Goal: Check status: Check status

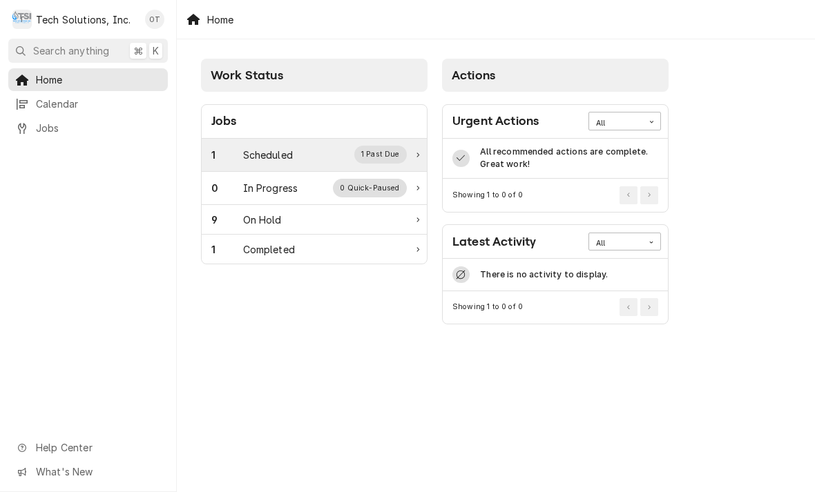
click at [402, 153] on div "1 Past Due" at bounding box center [380, 155] width 53 height 18
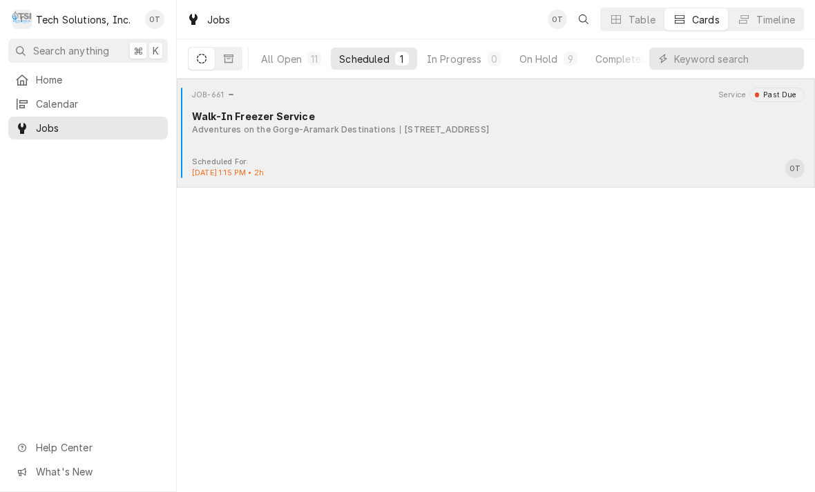
click at [380, 119] on div "Walk-In Freezer Service" at bounding box center [498, 116] width 612 height 14
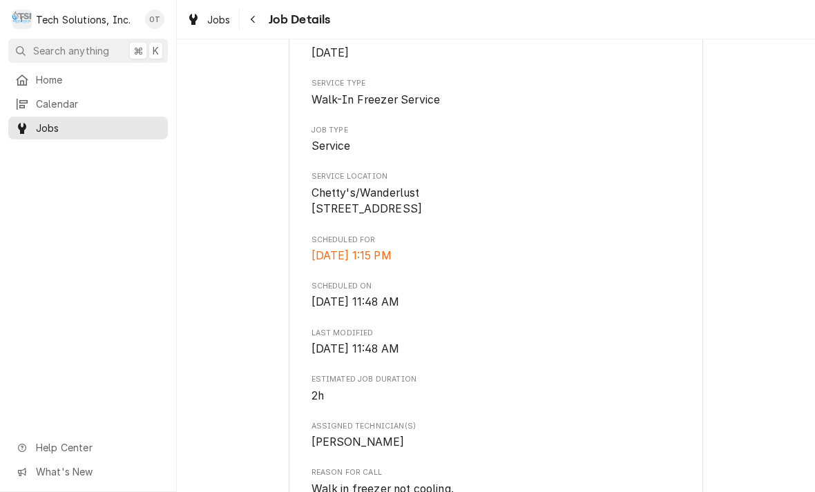
scroll to position [202, 0]
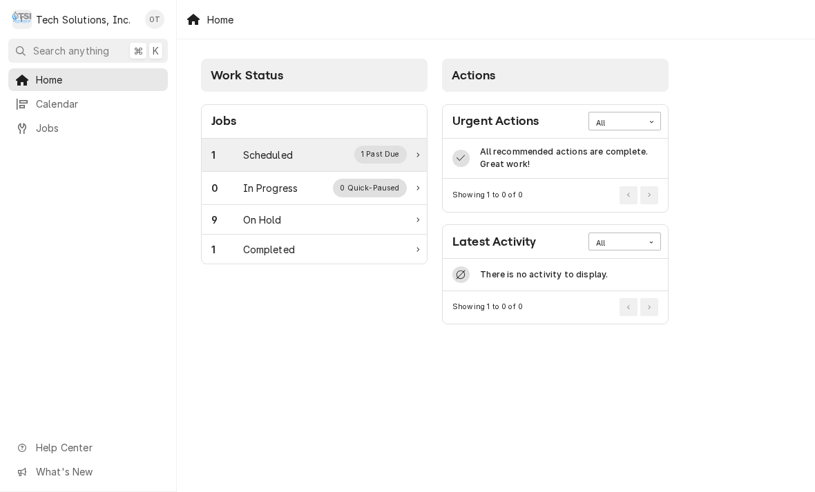
click at [299, 154] on div "1 Scheduled 1 Past Due" at bounding box center [308, 155] width 195 height 18
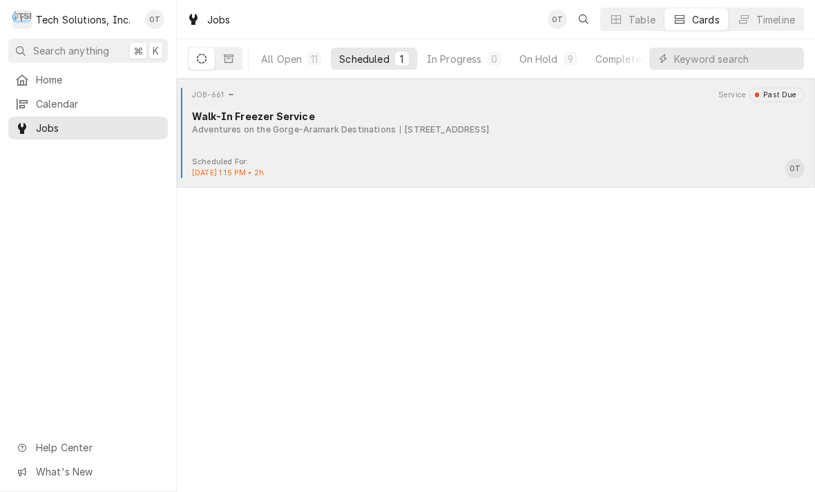
click at [469, 144] on div "JOB-661 Service Past Due Walk-In Freezer Service Adventures on the Gorge-Aramar…" at bounding box center [495, 122] width 627 height 69
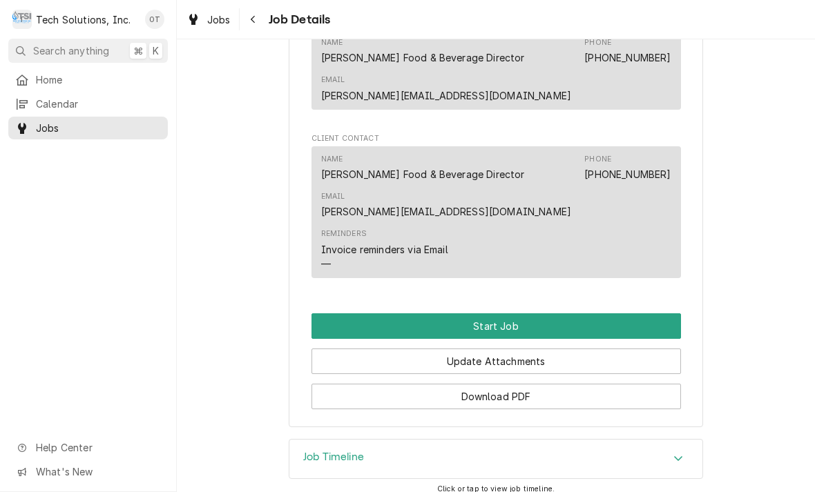
scroll to position [895, 0]
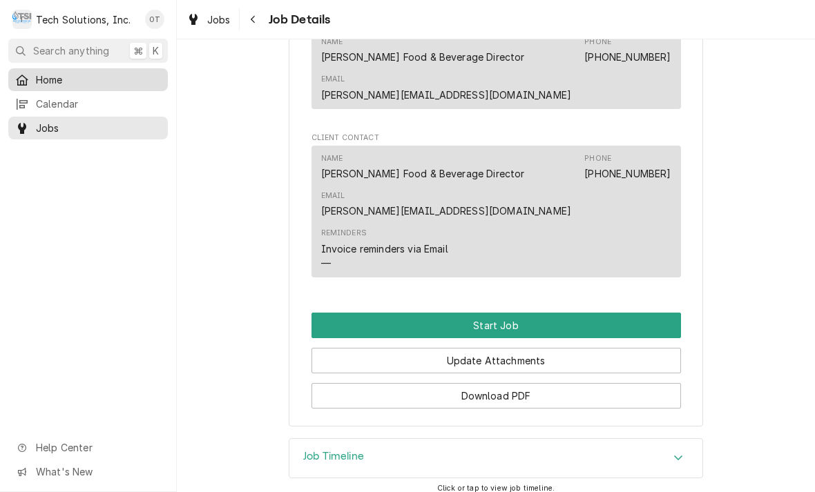
click at [46, 84] on div "Home" at bounding box center [88, 79] width 154 height 17
